Goal: Information Seeking & Learning: Learn about a topic

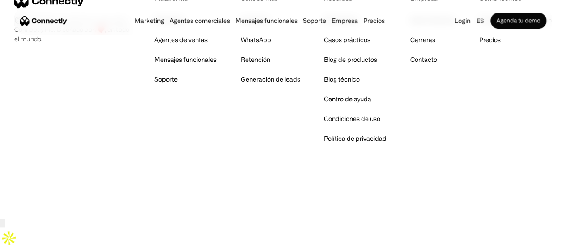
scroll to position [5459, 0]
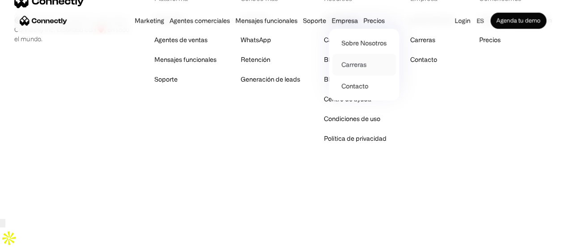
click at [360, 67] on link "Carreras" at bounding box center [363, 64] width 63 height 21
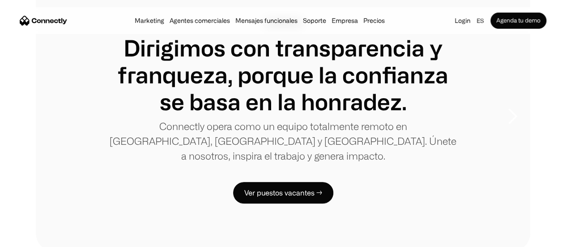
scroll to position [45, 0]
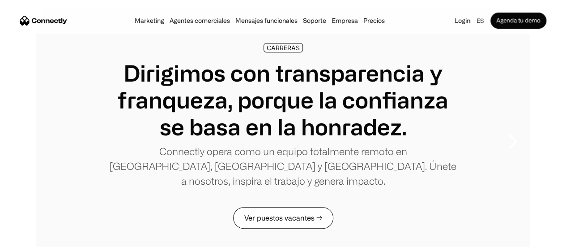
click at [287, 207] on link "Ver puestos vacantes →" at bounding box center [283, 217] width 100 height 21
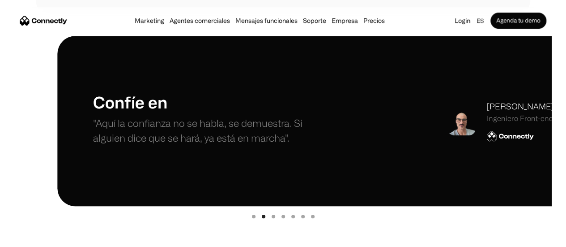
scroll to position [403, 0]
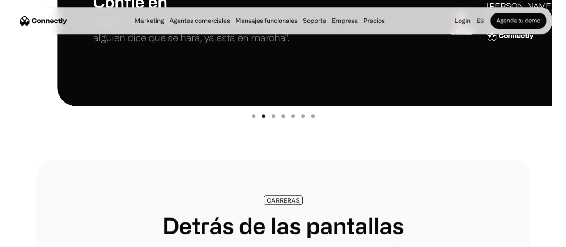
click at [273, 118] on div "Show slide 3 of 7" at bounding box center [274, 116] width 4 height 4
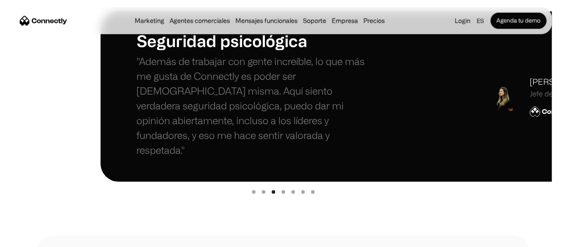
scroll to position [313, 0]
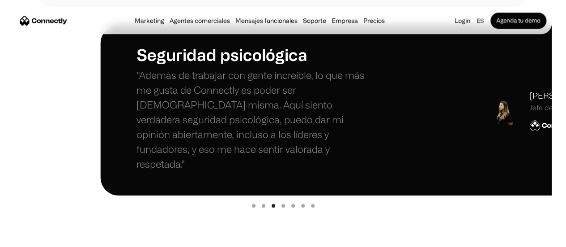
click at [283, 207] on div "Show slide 4 of 7" at bounding box center [283, 206] width 4 height 4
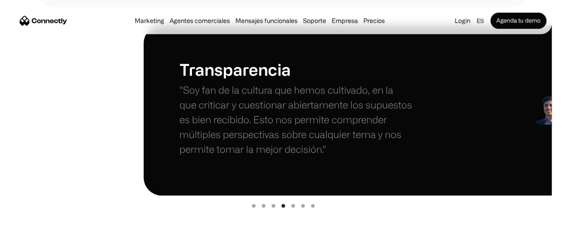
click at [292, 207] on div "Show slide 5 of 7" at bounding box center [293, 206] width 4 height 4
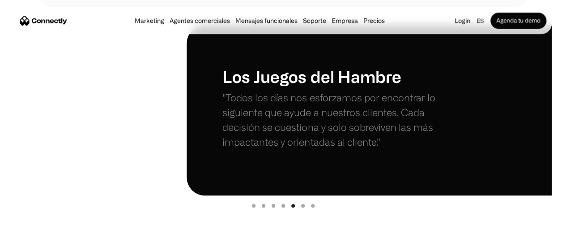
click at [302, 206] on div "Show slide 6 of 7" at bounding box center [303, 206] width 4 height 4
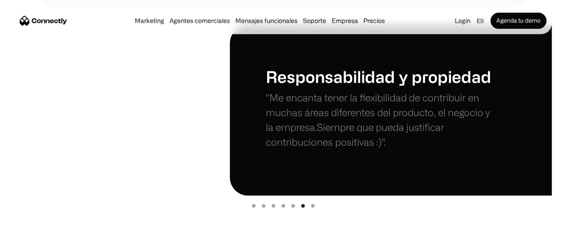
click at [316, 207] on div "carousel" at bounding box center [282, 204] width 537 height 18
click at [312, 206] on div "Show slide 7 of 7" at bounding box center [313, 206] width 4 height 4
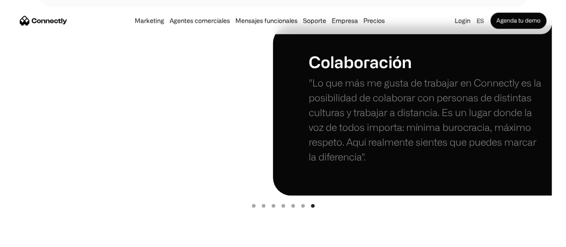
click at [252, 206] on div "Show slide 1 of 7" at bounding box center [254, 206] width 4 height 4
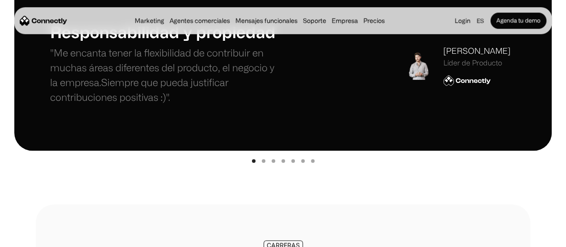
scroll to position [179, 0]
